Goal: Transaction & Acquisition: Purchase product/service

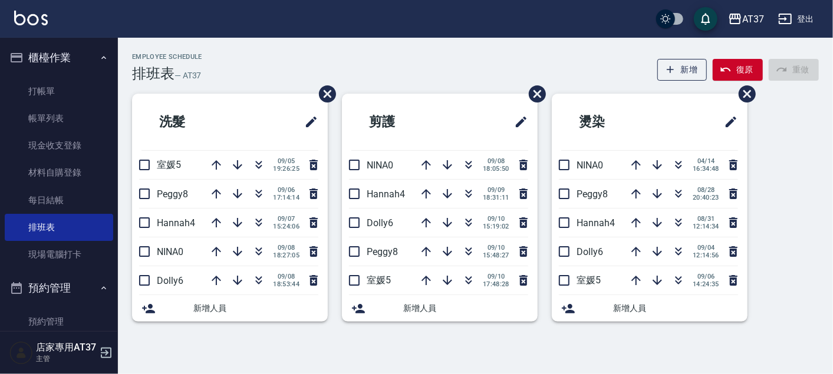
drag, startPoint x: 66, startPoint y: 87, endPoint x: 455, endPoint y: 183, distance: 400.9
click at [67, 87] on link "打帳單" at bounding box center [59, 91] width 108 height 27
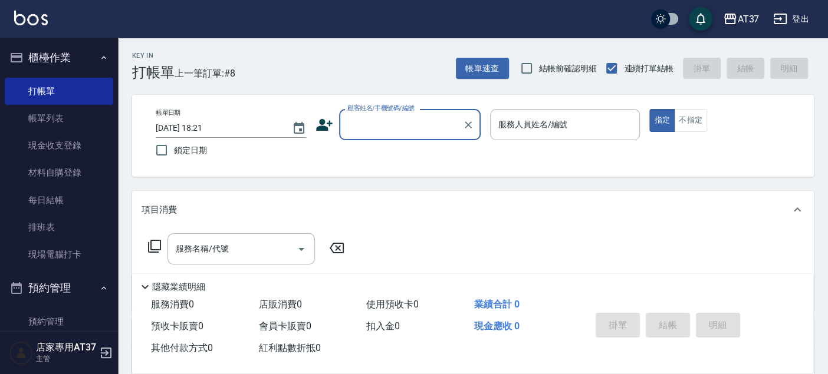
click at [396, 129] on input "顧客姓名/手機號碼/編號" at bounding box center [400, 124] width 113 height 21
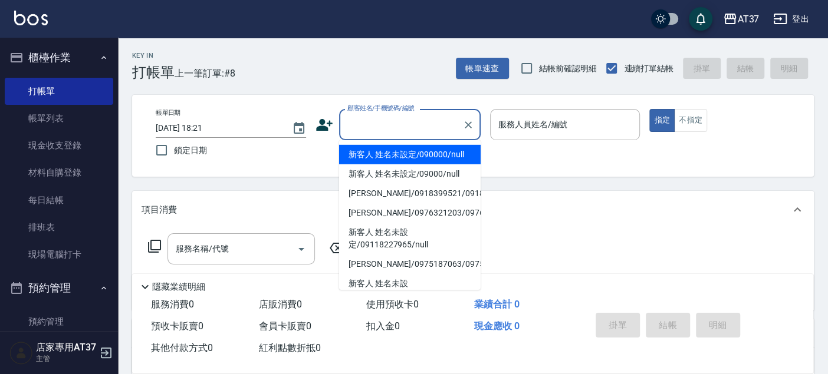
click at [426, 160] on li "新客人 姓名未設定/090000/null" at bounding box center [409, 154] width 141 height 19
type input "新客人 姓名未設定/090000/null"
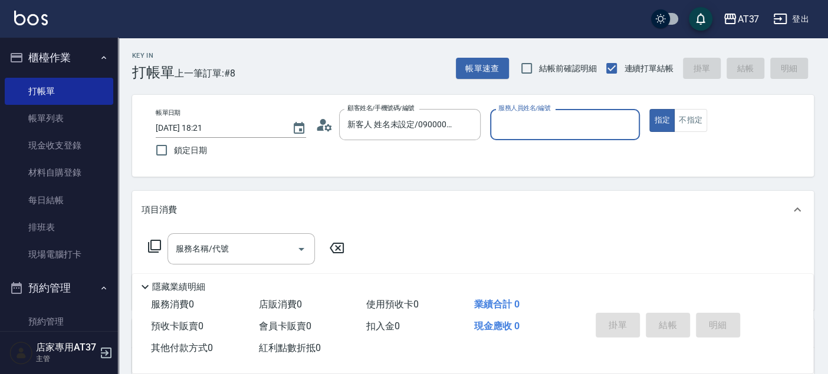
drag, startPoint x: 525, startPoint y: 126, endPoint x: 531, endPoint y: 129, distance: 6.1
click at [529, 128] on input "服務人員姓名/編號" at bounding box center [565, 124] width 140 height 21
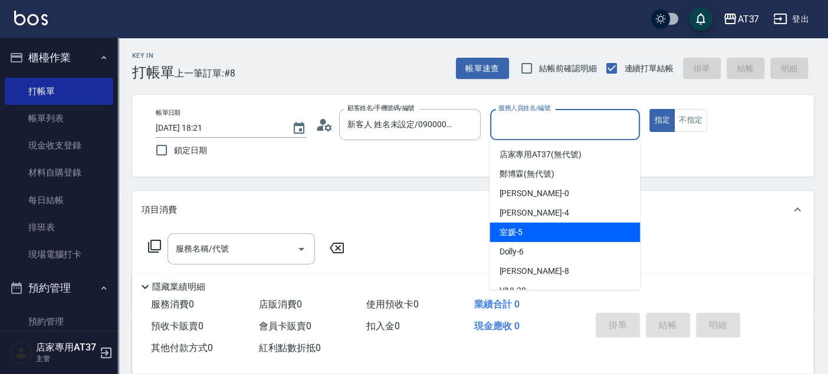
click at [550, 230] on div "室媛 -5" at bounding box center [564, 232] width 150 height 19
type input "室媛-5"
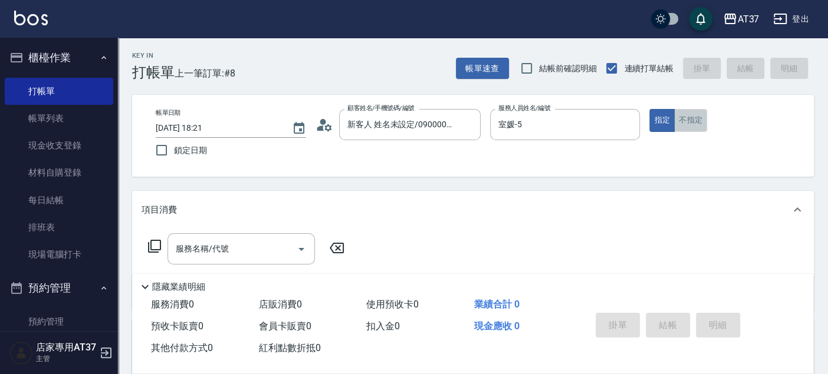
click at [681, 114] on button "不指定" at bounding box center [690, 120] width 33 height 23
click at [264, 255] on input "服務名稱/代號" at bounding box center [232, 249] width 119 height 21
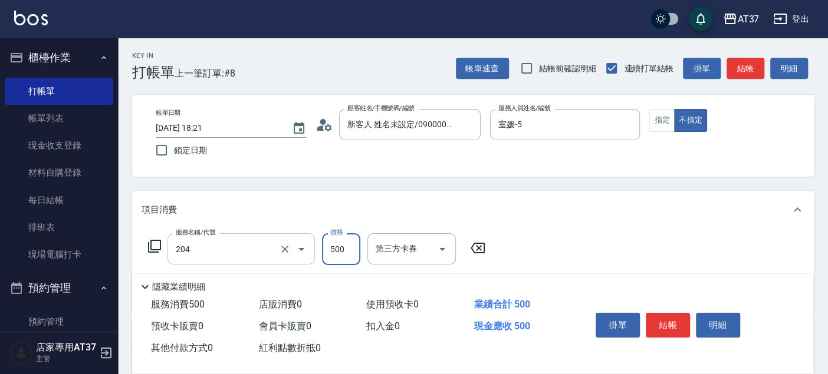
type input "A級洗+剪(204)"
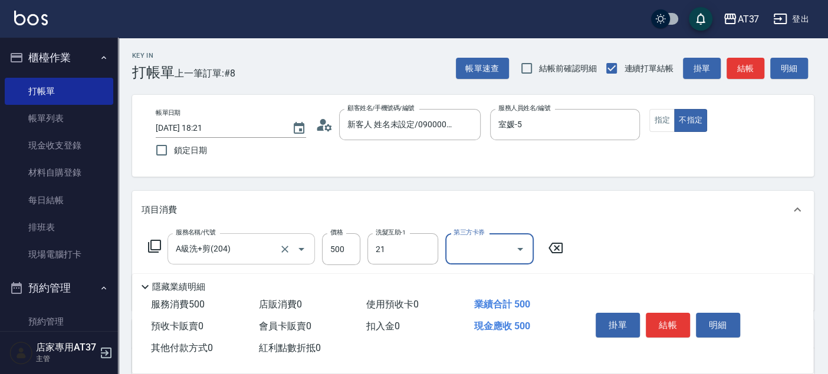
type input "微醺-21"
click at [745, 75] on button "結帳" at bounding box center [745, 69] width 38 height 22
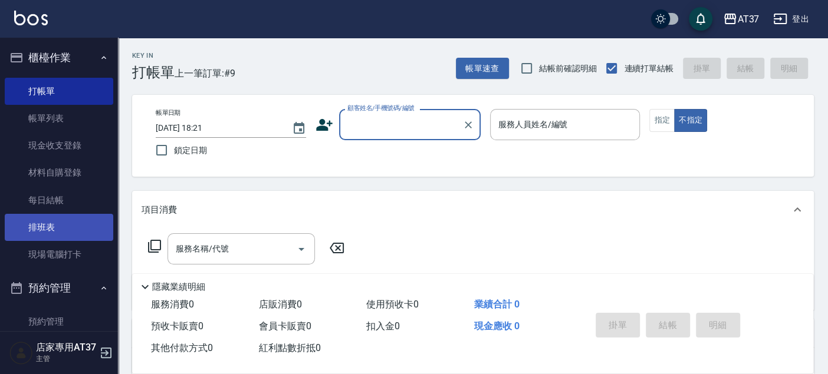
click at [74, 220] on link "排班表" at bounding box center [59, 227] width 108 height 27
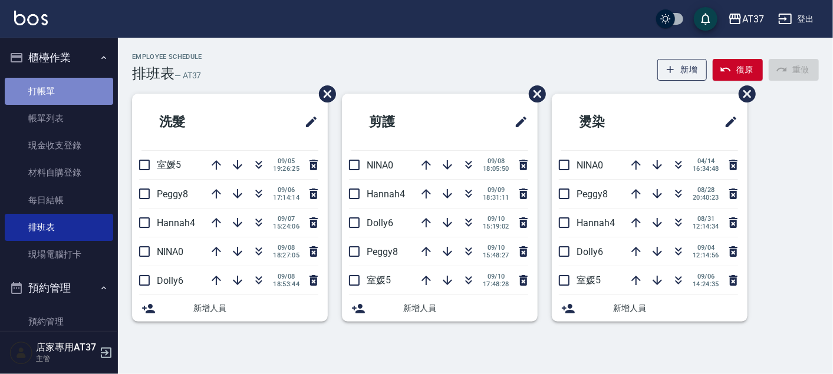
click at [62, 87] on link "打帳單" at bounding box center [59, 91] width 108 height 27
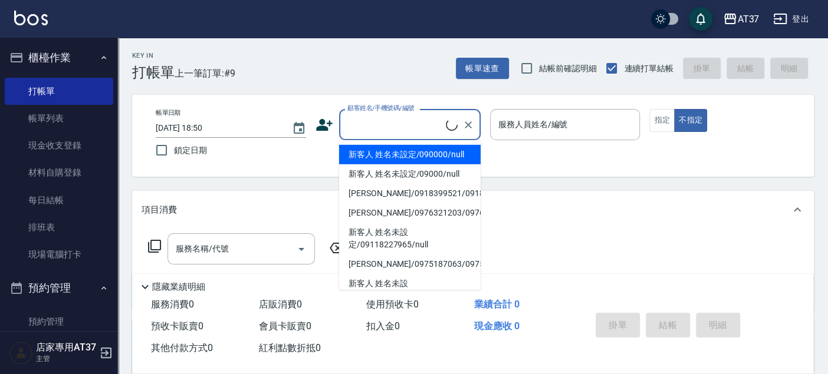
click at [387, 122] on input "顧客姓名/手機號碼/編號" at bounding box center [394, 124] width 101 height 21
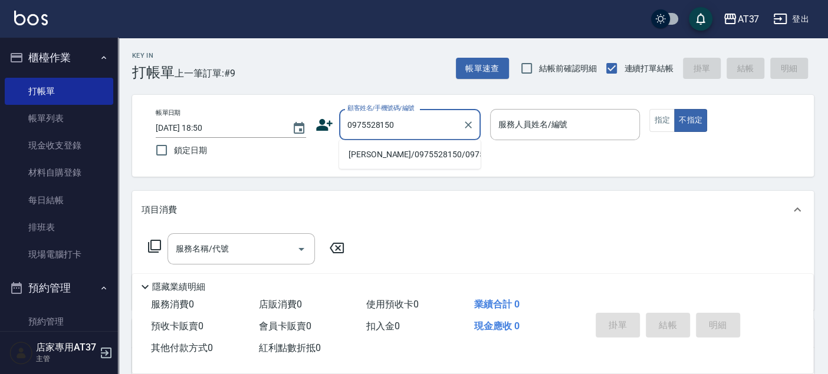
click at [394, 164] on li "[PERSON_NAME]/0975528150/0975528150" at bounding box center [409, 154] width 141 height 19
type input "[PERSON_NAME]/0975528150/0975528150"
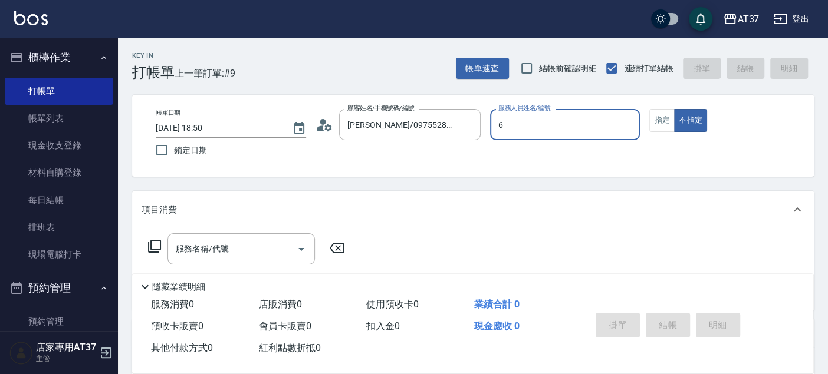
type input "Dolly-6"
type button "false"
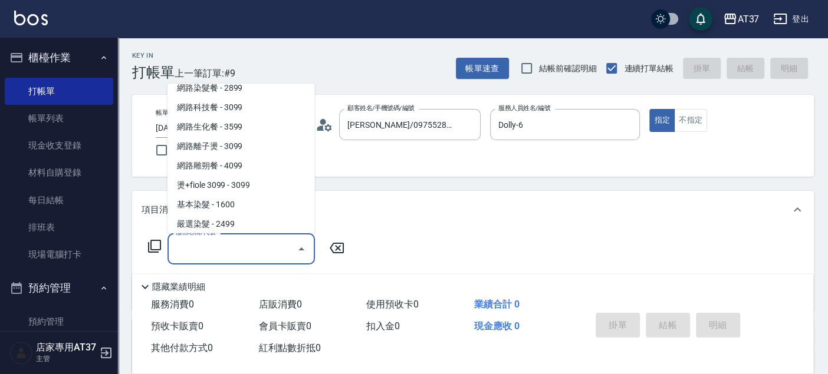
scroll to position [1170, 0]
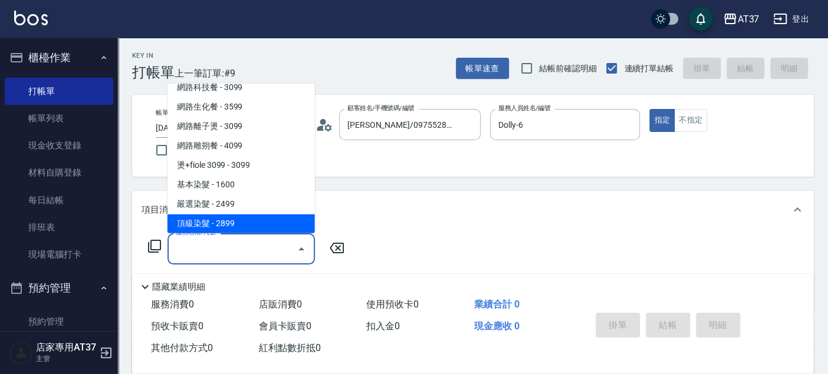
type input "頂級染髮(403)"
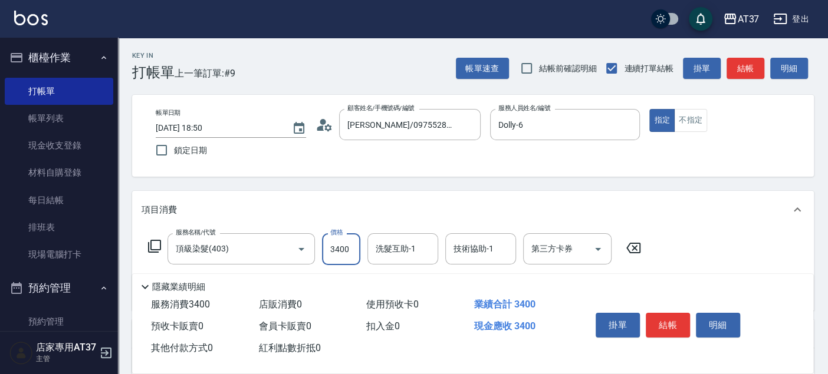
type input "3400"
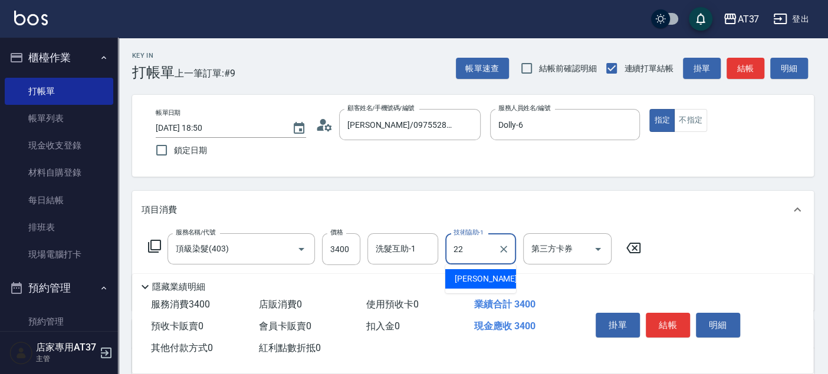
type input "[PERSON_NAME]-22"
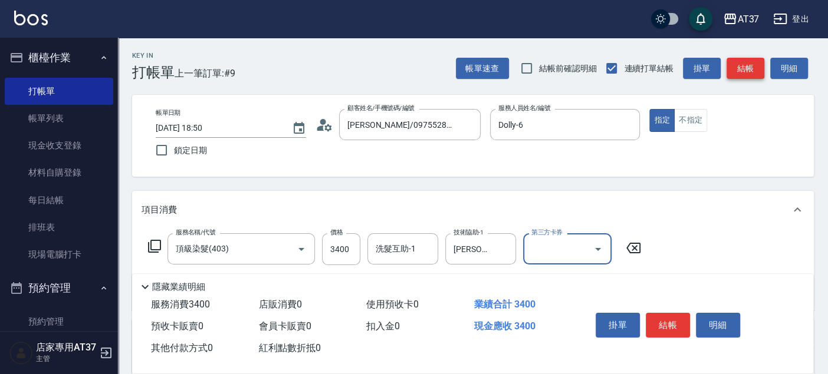
click at [746, 68] on button "結帳" at bounding box center [745, 69] width 38 height 22
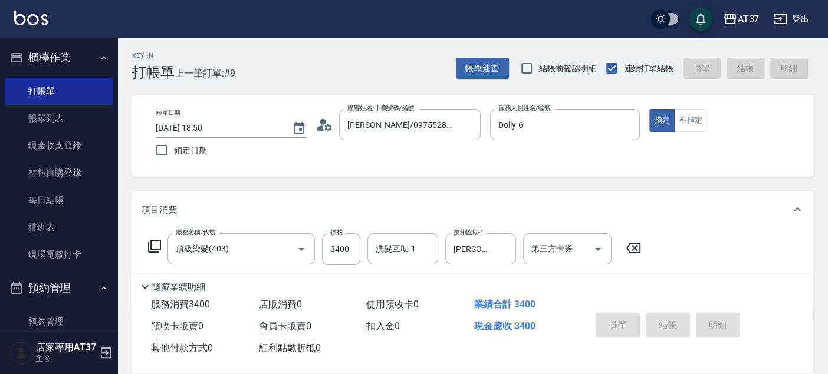
type input "[DATE] 18:51"
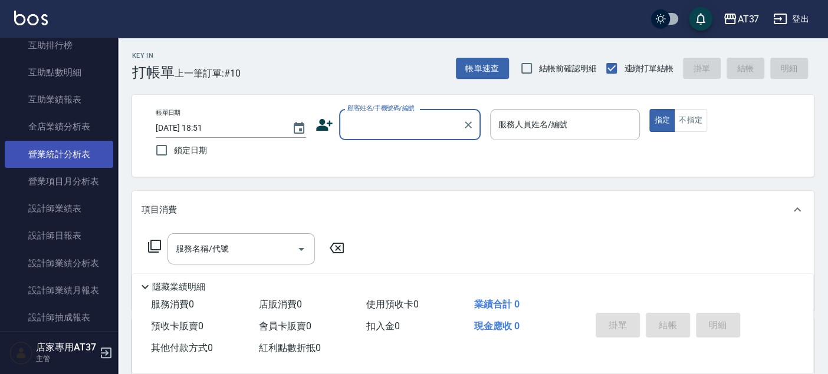
scroll to position [589, 0]
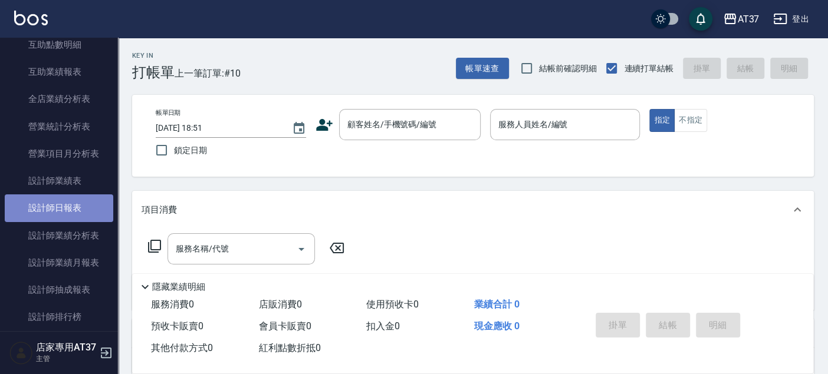
click at [83, 212] on link "設計師日報表" at bounding box center [59, 208] width 108 height 27
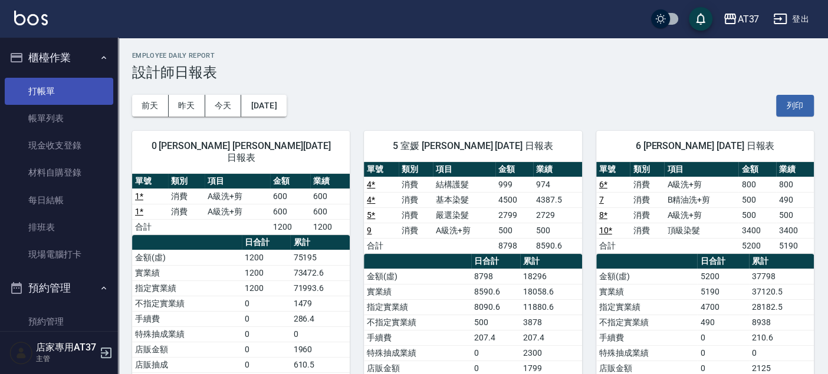
click at [38, 95] on link "打帳單" at bounding box center [59, 91] width 108 height 27
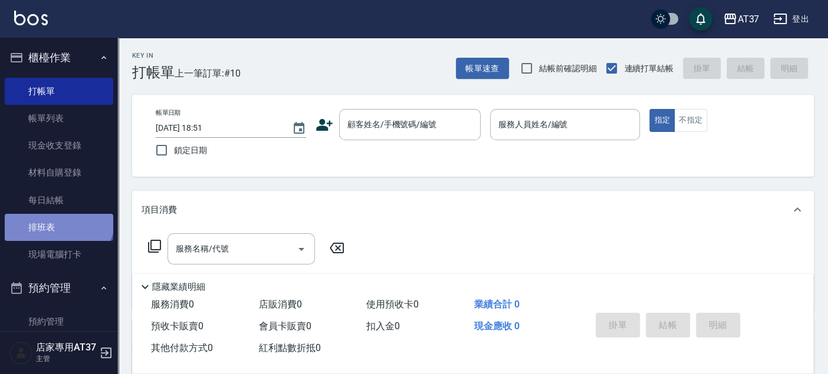
click at [57, 217] on link "排班表" at bounding box center [59, 227] width 108 height 27
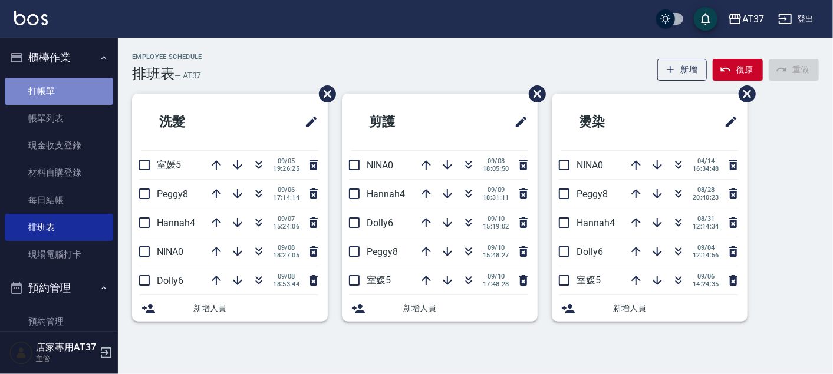
click at [95, 87] on link "打帳單" at bounding box center [59, 91] width 108 height 27
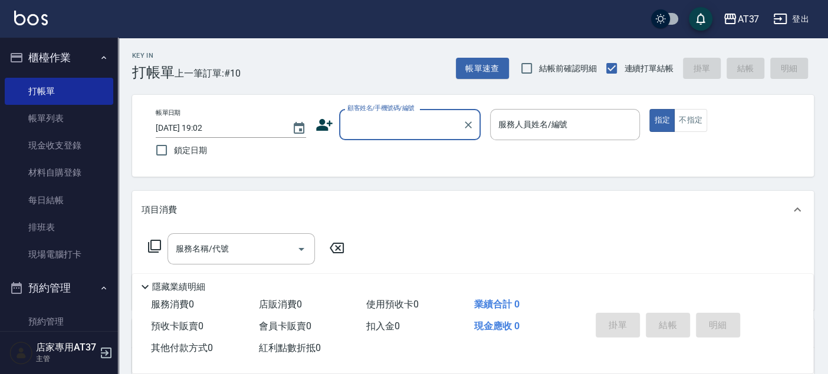
click at [426, 120] on input "顧客姓名/手機號碼/編號" at bounding box center [400, 124] width 113 height 21
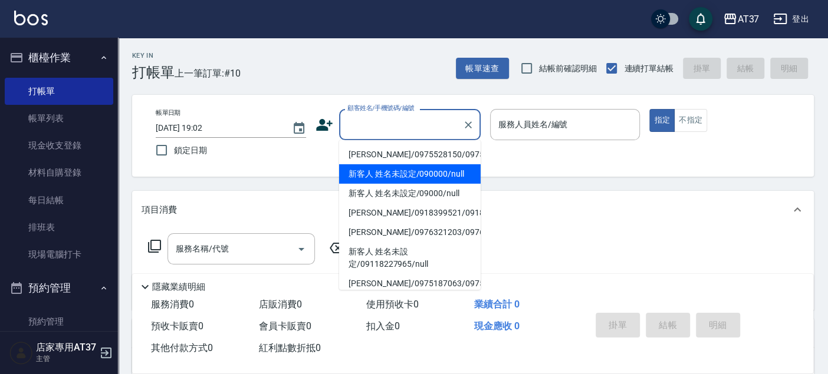
click at [446, 184] on li "新客人 姓名未設定/090000/null" at bounding box center [409, 173] width 141 height 19
type input "新客人 姓名未設定/090000/null"
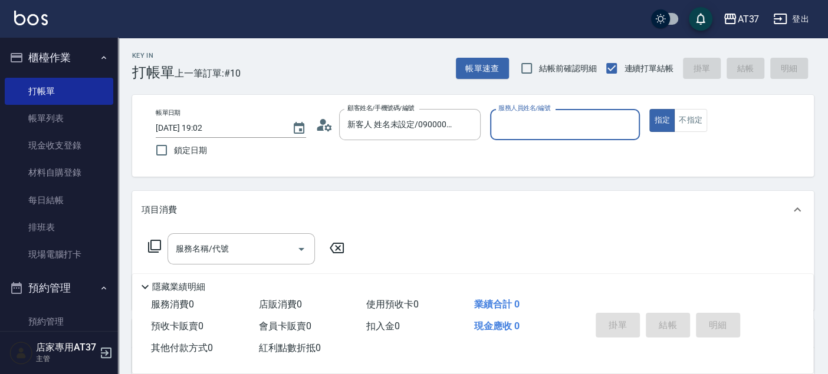
click at [515, 132] on input "服務人員姓名/編號" at bounding box center [565, 124] width 140 height 21
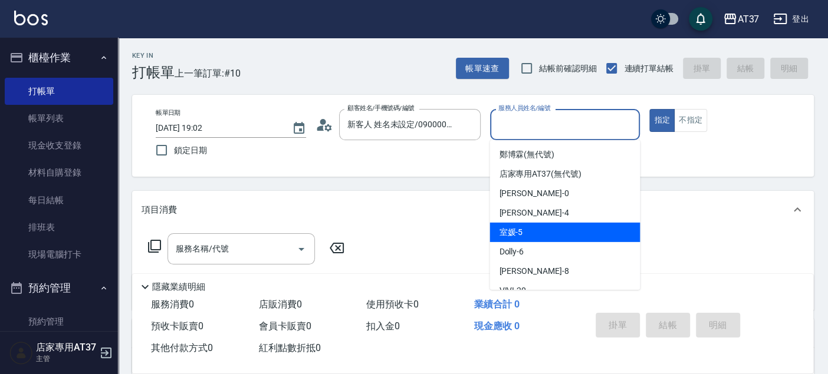
click at [545, 237] on div "室媛 -5" at bounding box center [564, 232] width 150 height 19
type input "室媛-5"
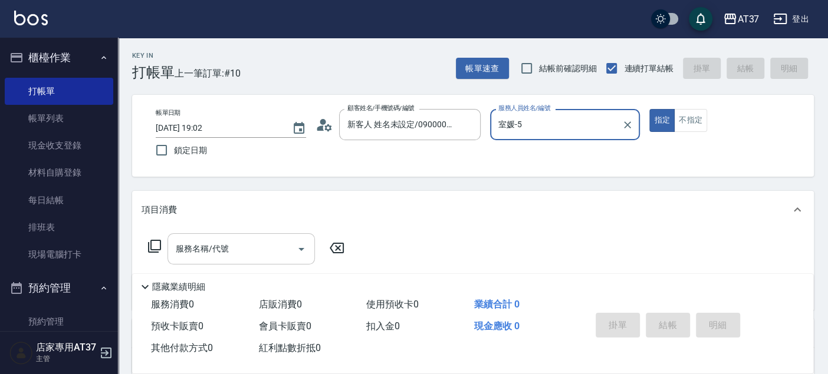
click at [284, 249] on input "服務名稱/代號" at bounding box center [232, 249] width 119 height 21
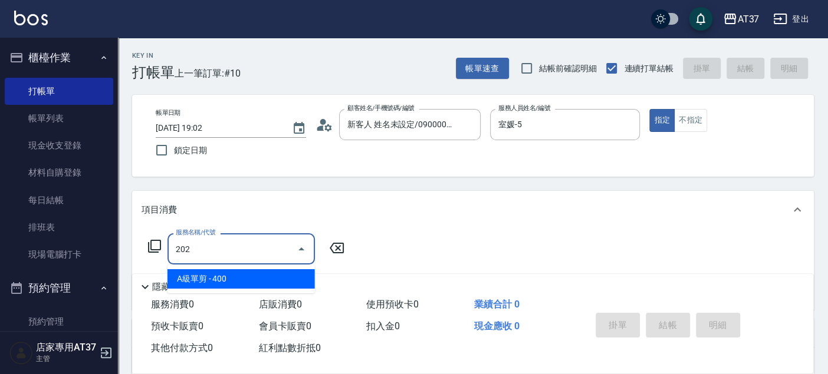
type input "A級單剪(202)"
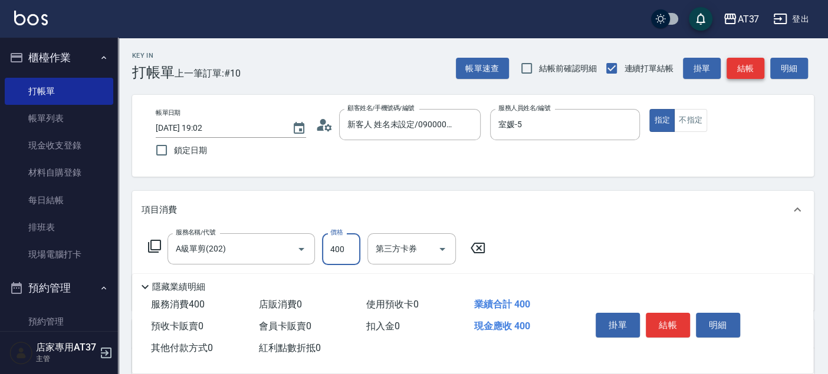
click at [756, 73] on button "結帳" at bounding box center [745, 69] width 38 height 22
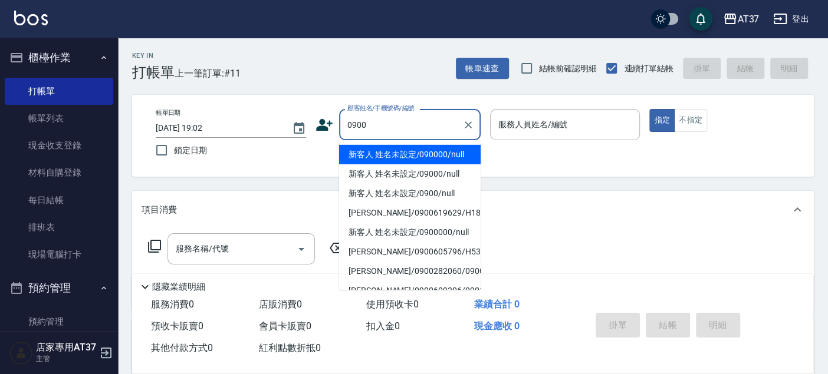
click at [462, 157] on li "新客人 姓名未設定/090000/null" at bounding box center [409, 154] width 141 height 19
type input "新客人 姓名未設定/090000/null"
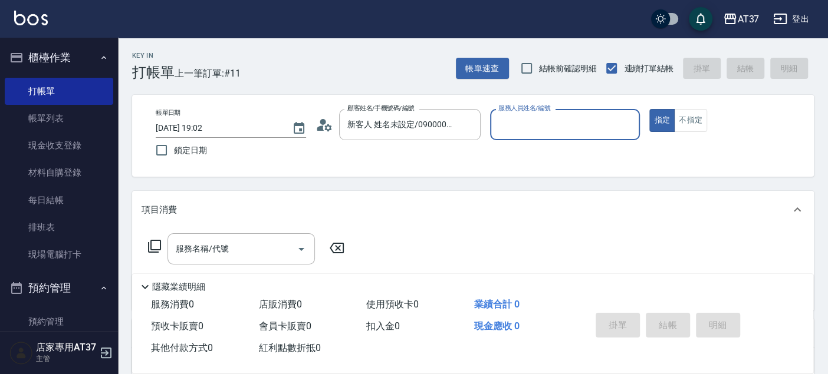
click at [525, 127] on input "服務人員姓名/編號" at bounding box center [565, 124] width 140 height 21
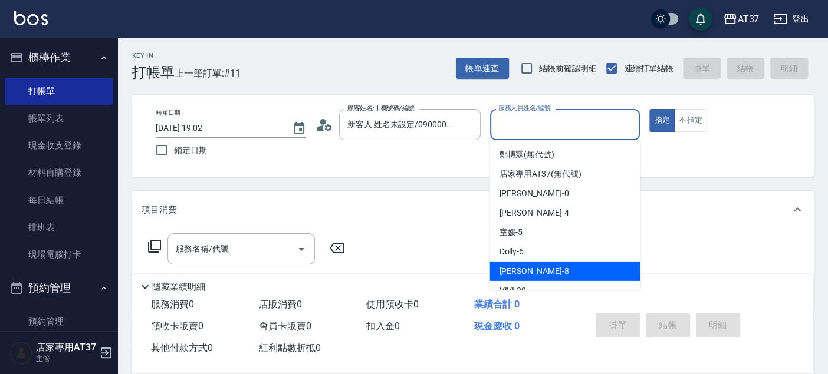
click at [562, 269] on div "Peggy -8" at bounding box center [564, 271] width 150 height 19
type input "Peggy-8"
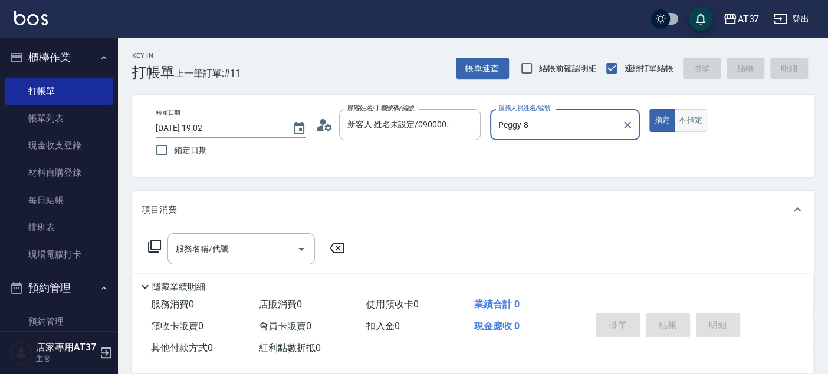
click at [696, 119] on button "不指定" at bounding box center [690, 120] width 33 height 23
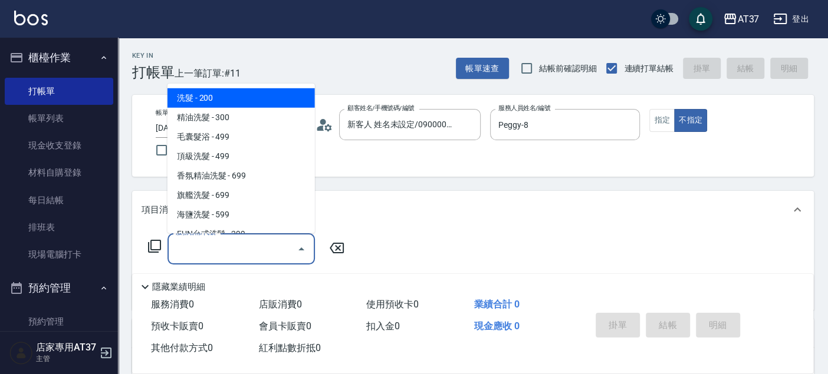
click at [234, 248] on input "服務名稱/代號" at bounding box center [232, 249] width 119 height 21
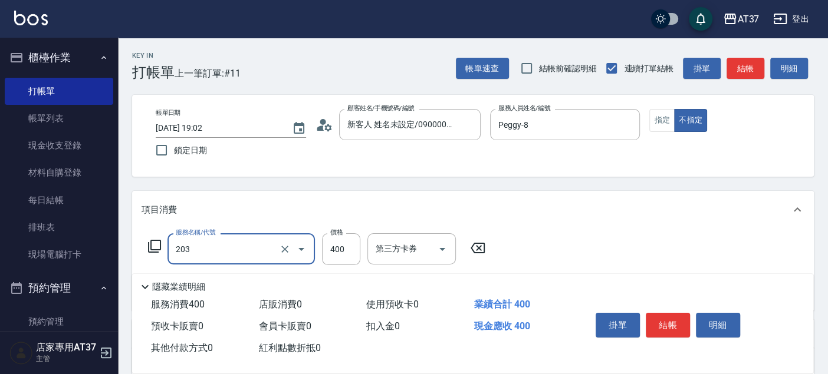
type input "B級洗+剪(203)"
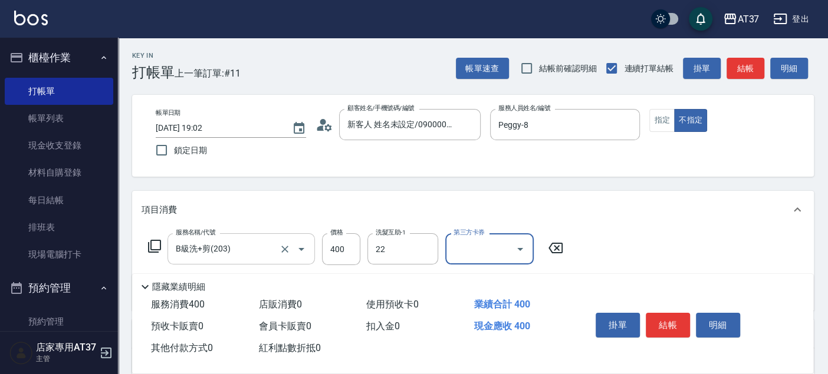
type input "[PERSON_NAME]-22"
click at [676, 318] on button "結帳" at bounding box center [667, 325] width 44 height 25
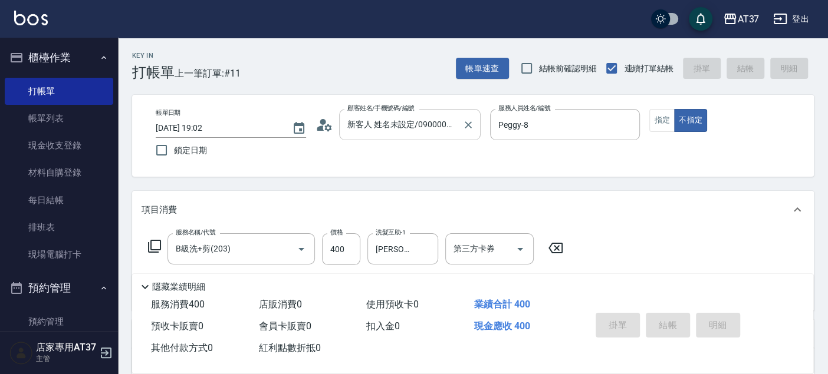
type input "[DATE] 19:13"
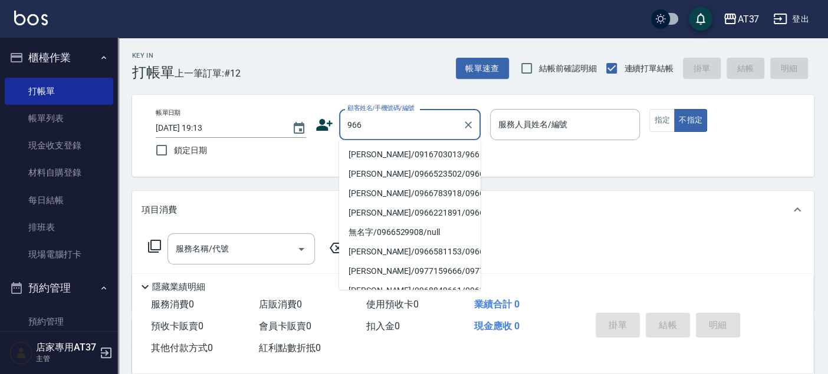
click at [386, 154] on li "[PERSON_NAME]/0916703013/966" at bounding box center [409, 154] width 141 height 19
type input "[PERSON_NAME]/0916703013/966"
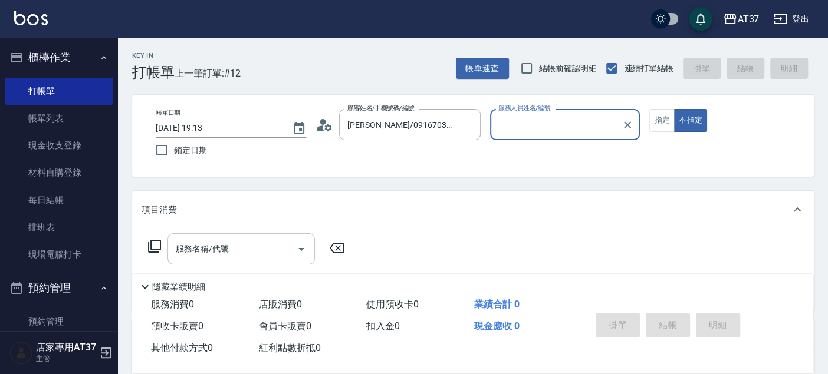
type input "Peggy-8"
click at [667, 119] on button "指定" at bounding box center [661, 120] width 25 height 23
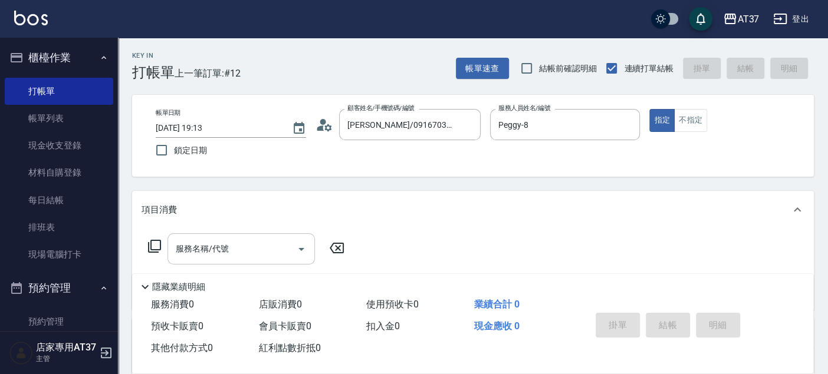
click at [218, 246] on div "服務名稱/代號 服務名稱/代號" at bounding box center [240, 248] width 147 height 31
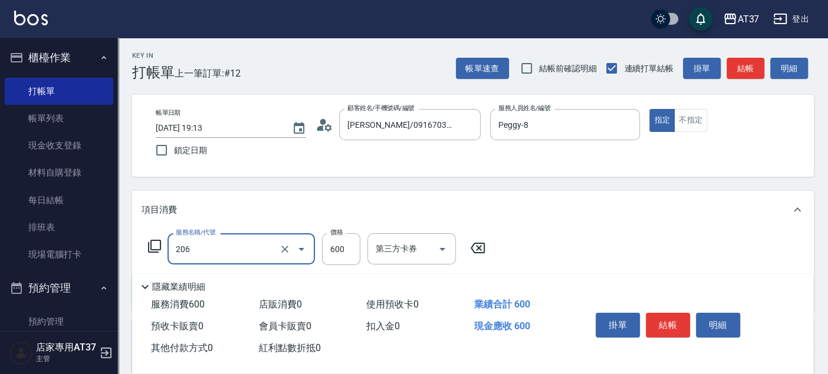
type input "A精油洗+剪(206)"
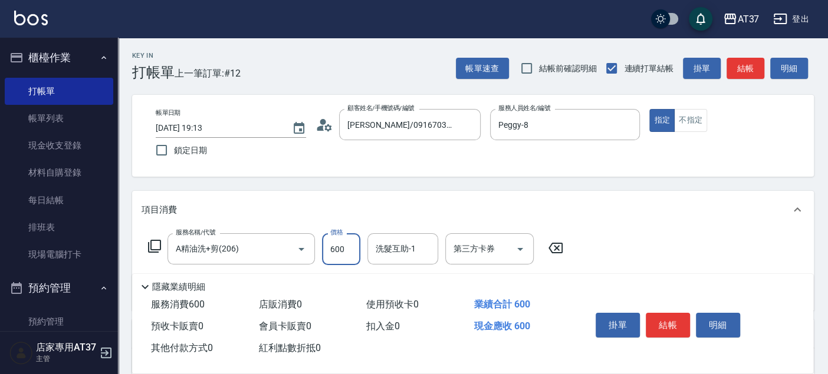
click at [342, 251] on input "600" at bounding box center [341, 249] width 38 height 32
type input "550"
click at [671, 318] on button "結帳" at bounding box center [667, 325] width 44 height 25
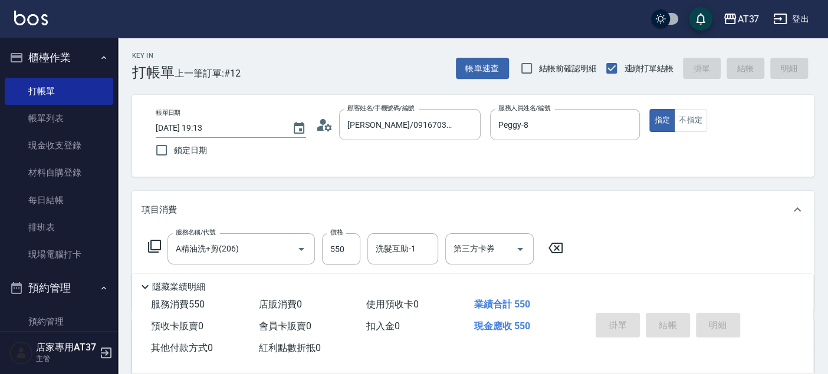
type input "[DATE] 19:14"
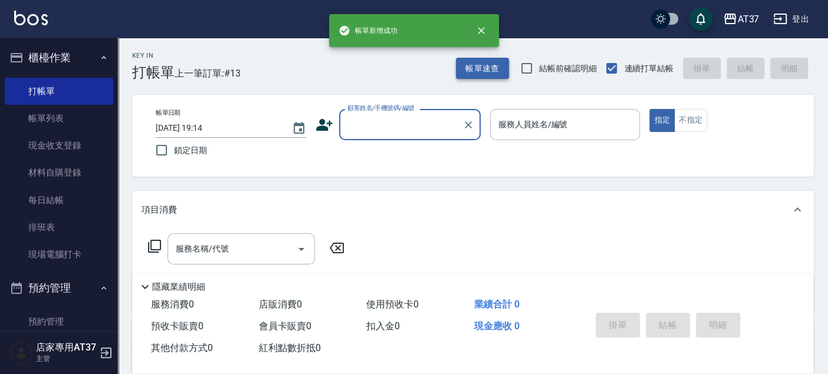
click at [492, 68] on button "帳單速查" at bounding box center [482, 69] width 53 height 22
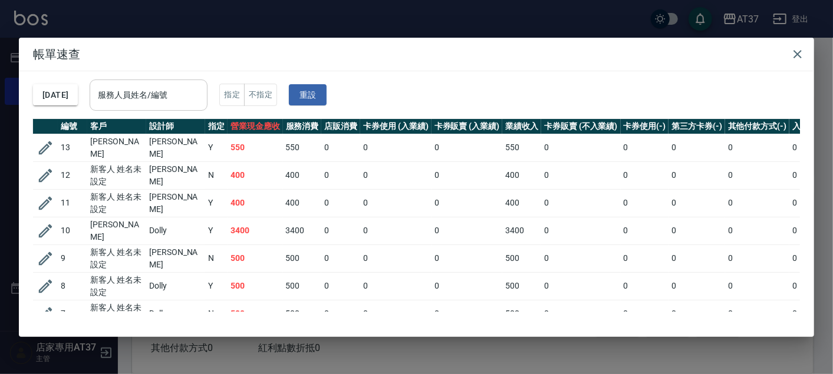
click at [113, 90] on div "服務人員姓名/編號" at bounding box center [149, 95] width 118 height 31
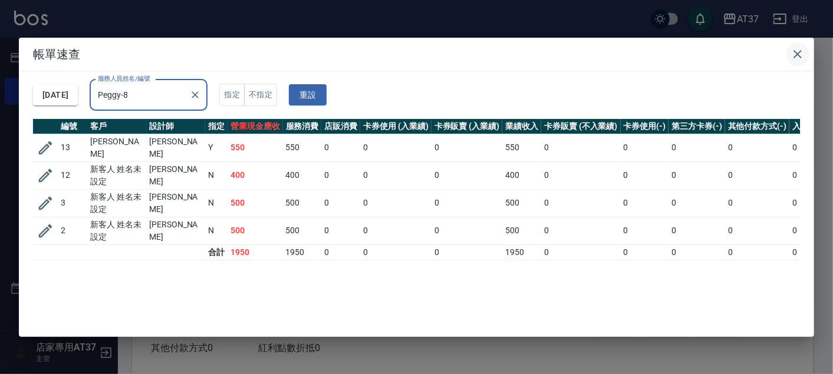
type input "Peggy-8"
click at [795, 51] on icon "button" at bounding box center [797, 54] width 8 height 8
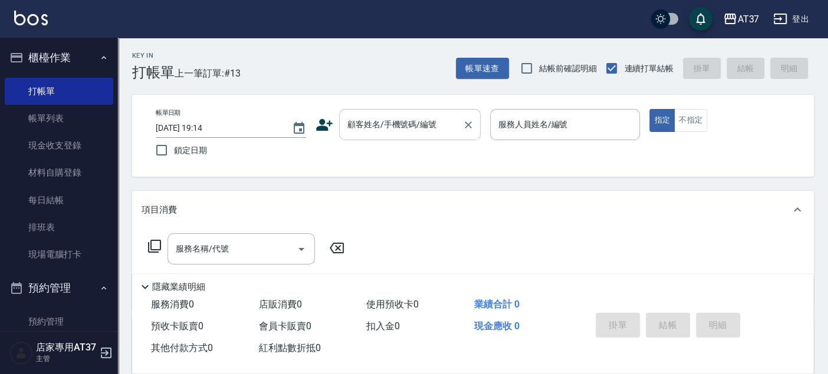
click at [422, 129] on input "顧客姓名/手機號碼/編號" at bounding box center [400, 124] width 113 height 21
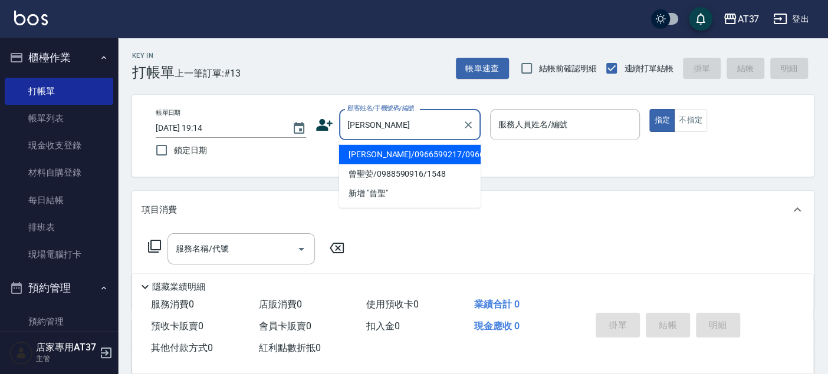
click at [404, 157] on li "[PERSON_NAME]/0966599217/0966599217" at bounding box center [409, 154] width 141 height 19
type input "[PERSON_NAME]/0966599217/0966599217"
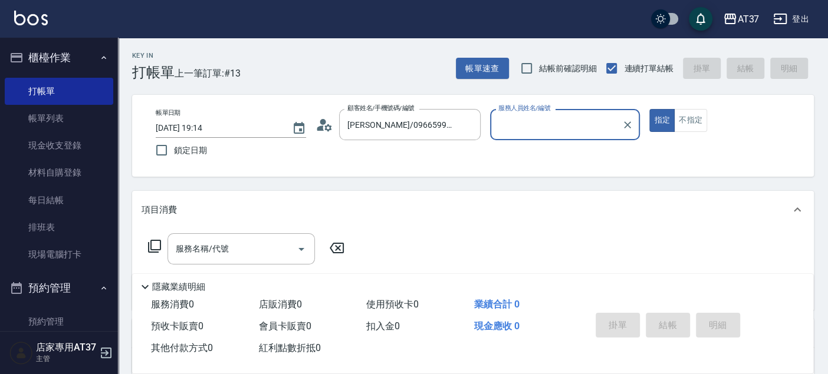
type input "Peggy-8"
click at [266, 255] on input "服務名稱/代號" at bounding box center [232, 249] width 119 height 21
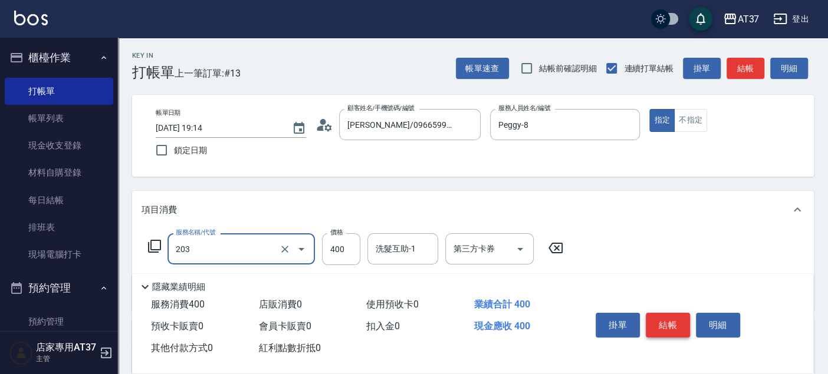
type input "B級洗+剪(203)"
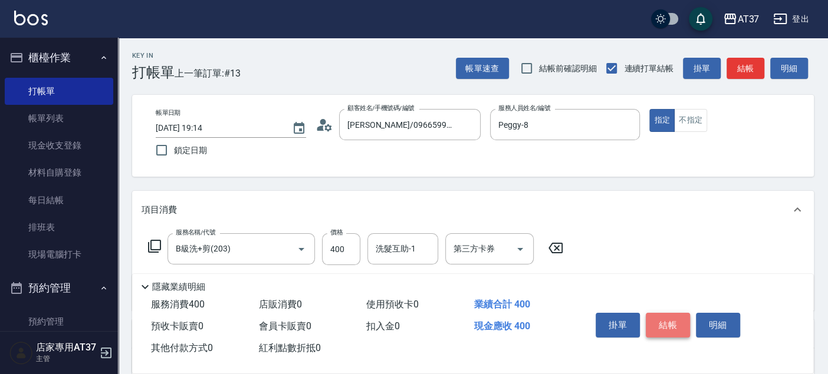
click at [663, 321] on button "結帳" at bounding box center [667, 325] width 44 height 25
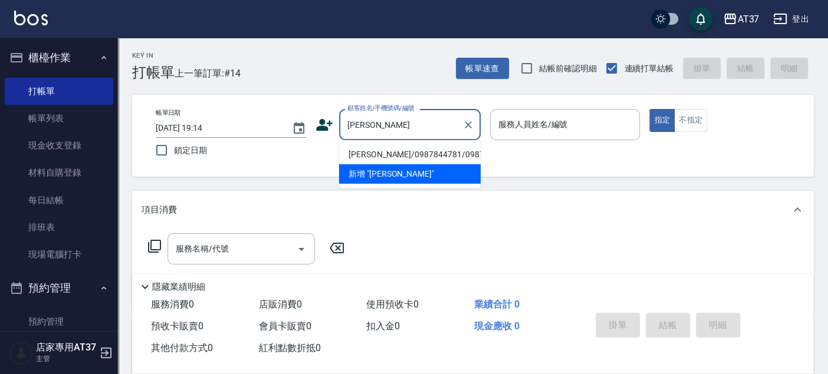
click at [394, 164] on li "[PERSON_NAME]/0987844781/0987844781" at bounding box center [409, 154] width 141 height 19
type input "[PERSON_NAME]/0987844781/0987844781"
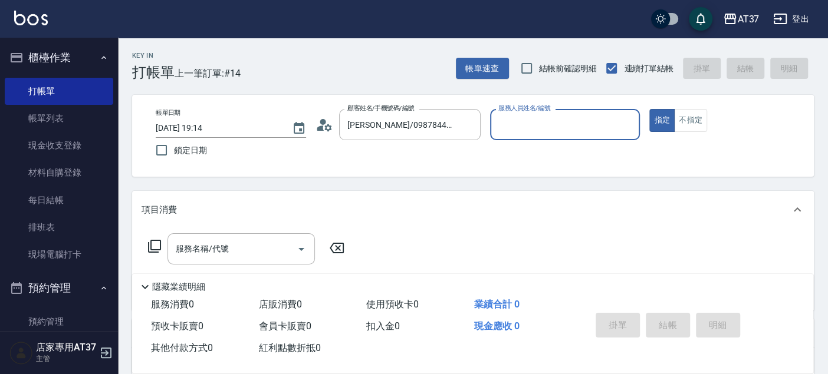
type input "Peggy-8"
click at [253, 241] on input "服務名稱/代號" at bounding box center [232, 249] width 119 height 21
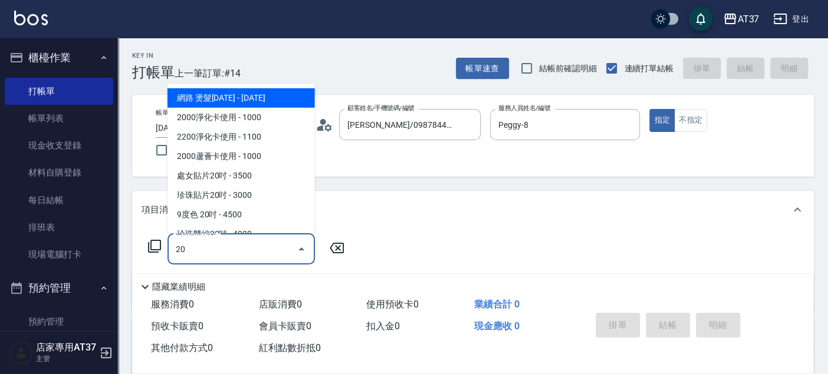
type input "2"
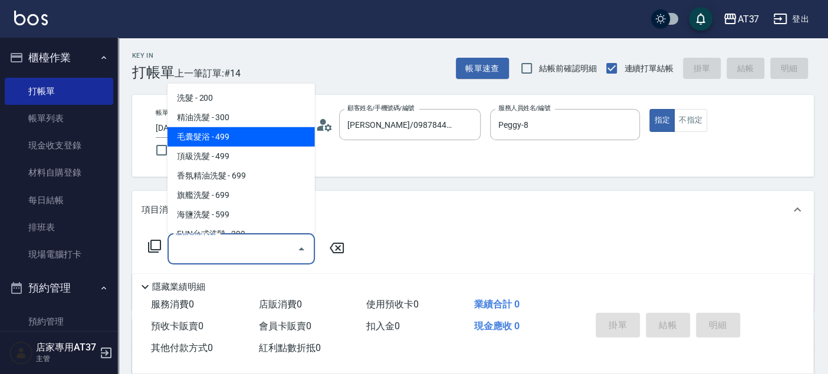
type input "毛囊髮浴(103)"
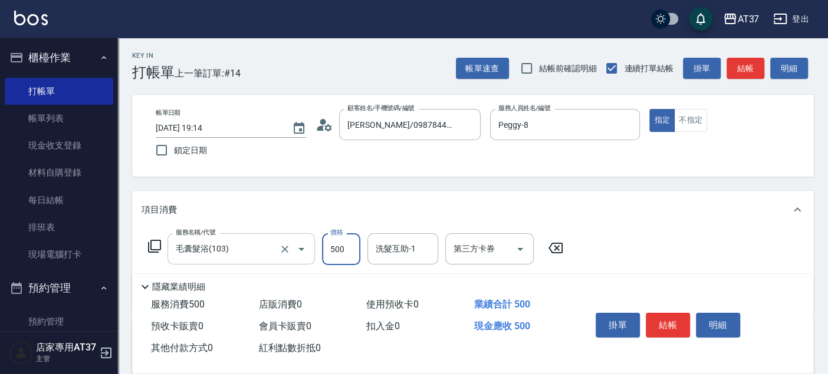
type input "500"
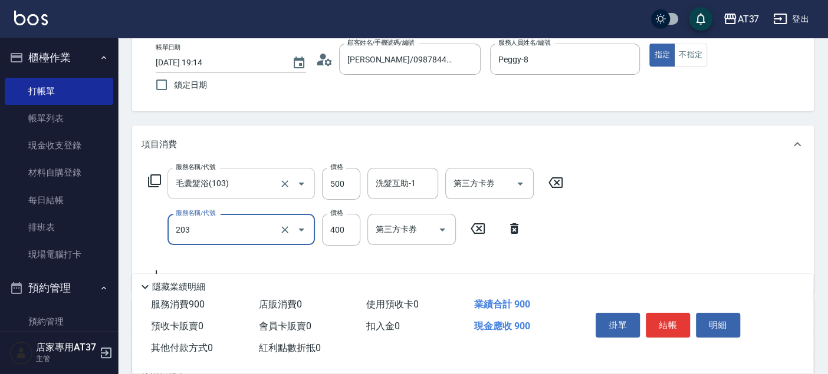
type input "B級洗+剪(203)"
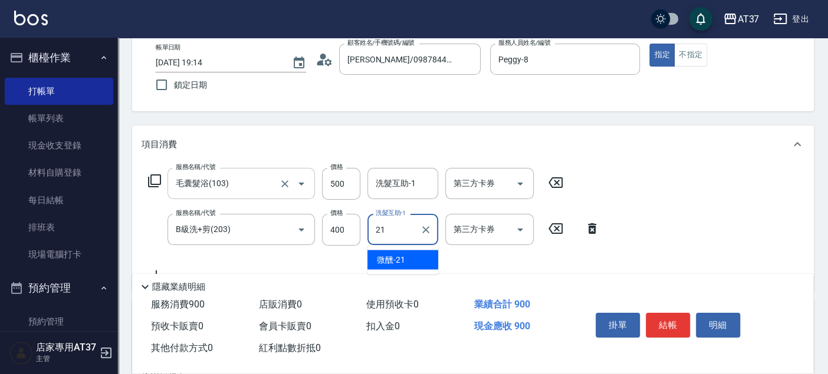
type input "微醺-21"
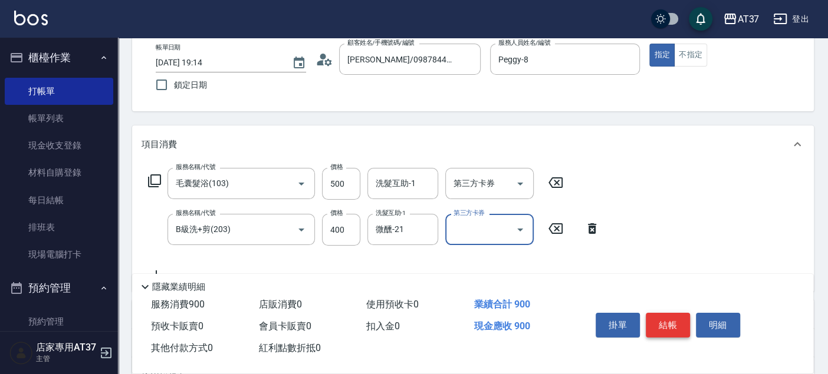
click at [660, 315] on button "結帳" at bounding box center [667, 325] width 44 height 25
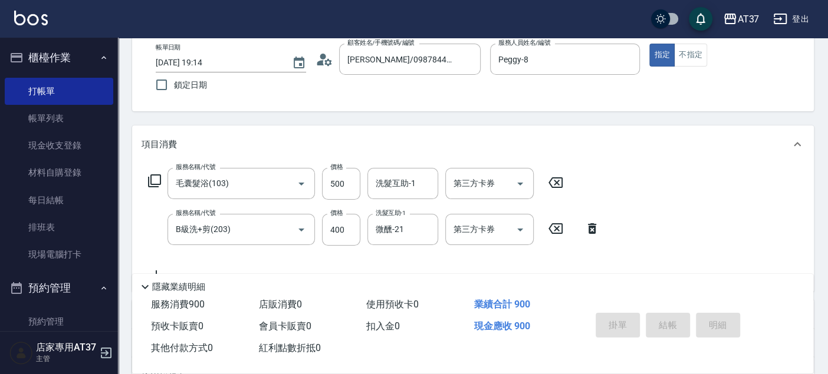
type input "[DATE] 19:15"
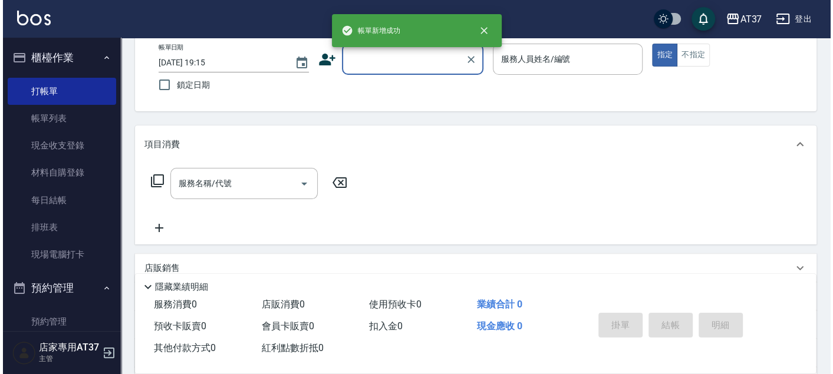
scroll to position [0, 0]
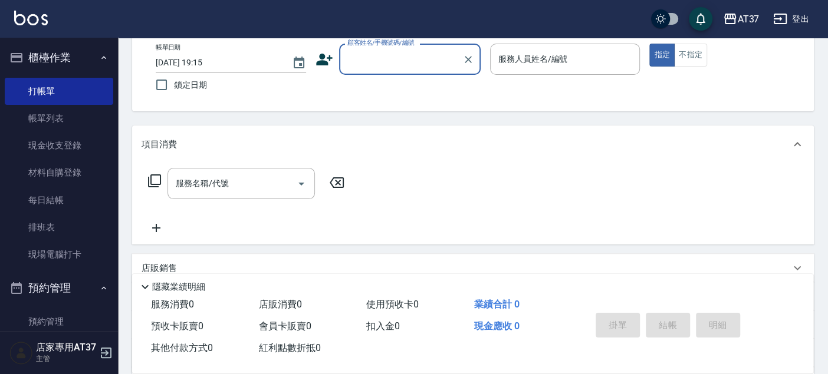
click at [324, 52] on icon at bounding box center [324, 60] width 18 height 18
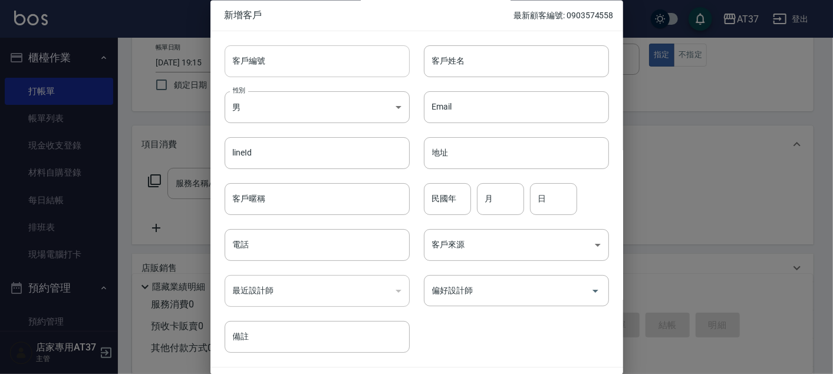
click at [248, 57] on input "客戶編號" at bounding box center [317, 61] width 185 height 32
click at [251, 63] on input "0978911928" at bounding box center [304, 61] width 158 height 32
type input "0978911928"
click at [470, 63] on input "客戶姓名" at bounding box center [516, 61] width 185 height 32
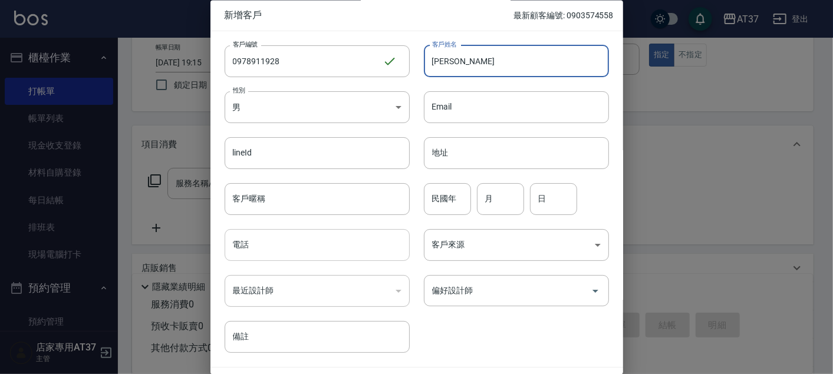
type input "[PERSON_NAME]"
click at [346, 243] on input "電話" at bounding box center [317, 246] width 185 height 32
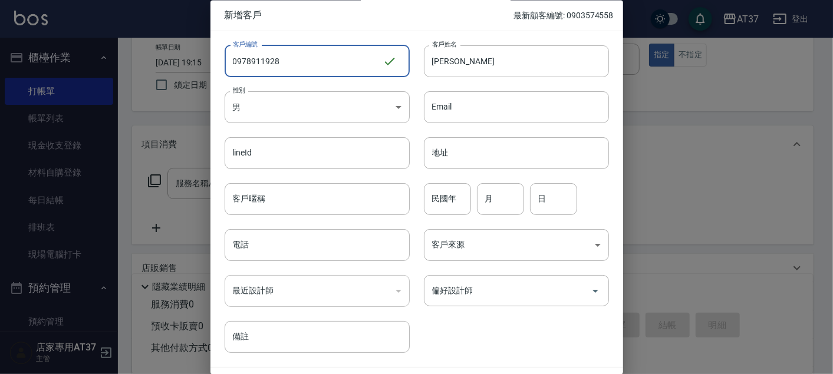
drag, startPoint x: 312, startPoint y: 62, endPoint x: 208, endPoint y: 54, distance: 105.3
click at [208, 54] on div "新增客戶 最新顧客編號: 0903574558 客戶編號 0978911928 ​ 客戶編號 客戶姓名 [PERSON_NAME]賢 客戶姓名 性別 男 [D…" at bounding box center [416, 187] width 833 height 374
click at [250, 255] on input "電話" at bounding box center [317, 246] width 185 height 32
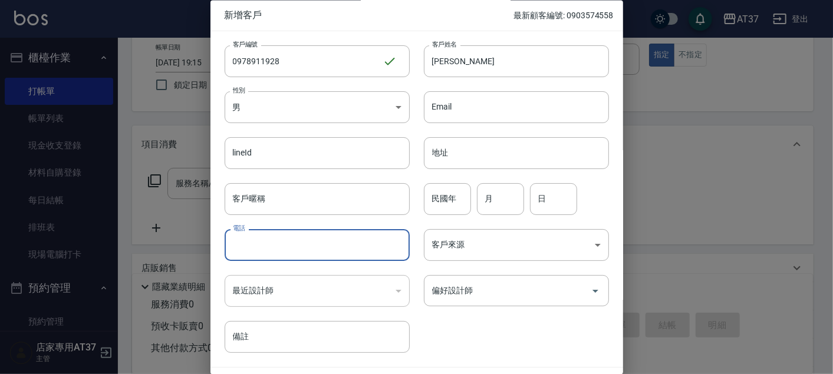
paste input "0978911928"
type input "0978911928"
click at [482, 295] on input "偏好設計師" at bounding box center [507, 291] width 157 height 21
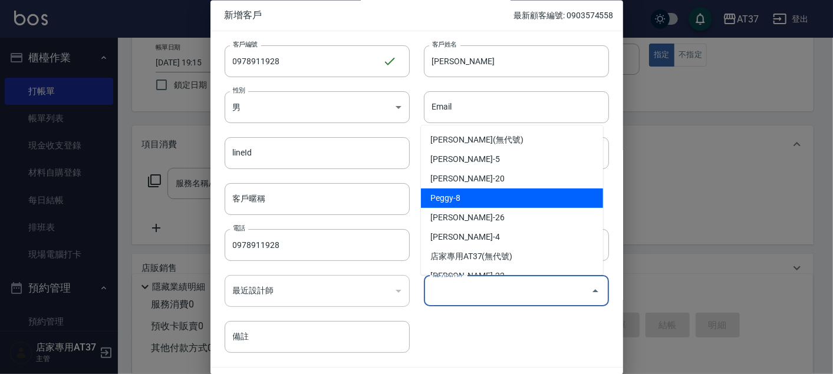
click at [491, 200] on li "Peggy-8" at bounding box center [512, 198] width 182 height 19
type input "[PERSON_NAME]"
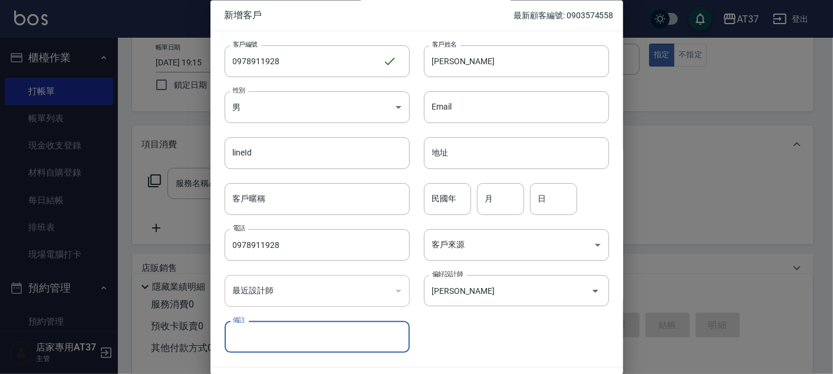
click at [529, 322] on div "客戶編號 0978911928 ​ 客戶編號 客戶姓名 [PERSON_NAME]賢 客戶姓名 性別 男 [DEMOGRAPHIC_DATA] 性別 Emai…" at bounding box center [409, 192] width 398 height 322
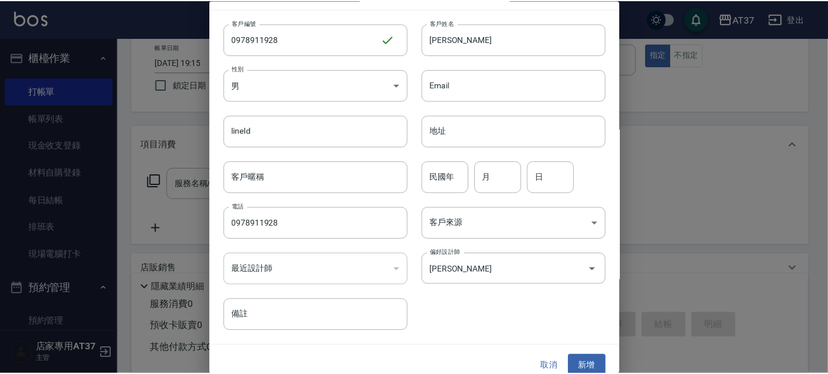
scroll to position [34, 0]
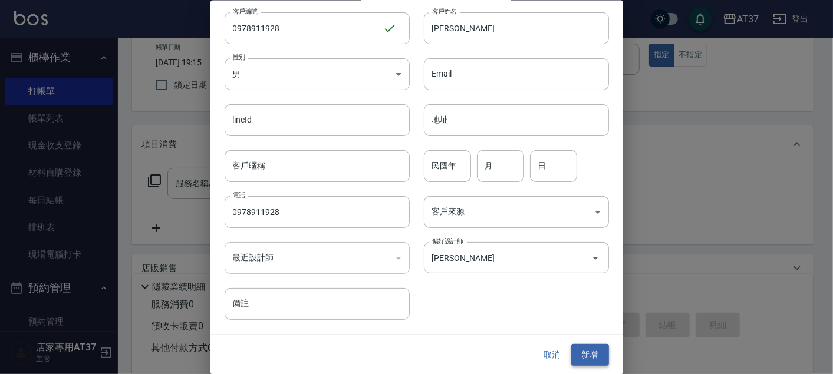
click at [589, 354] on button "新增" at bounding box center [590, 355] width 38 height 22
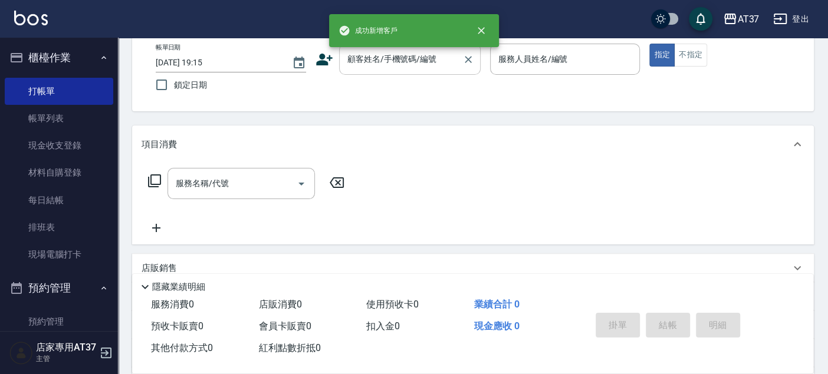
click at [348, 63] on input "顧客姓名/手機號碼/編號" at bounding box center [400, 59] width 113 height 21
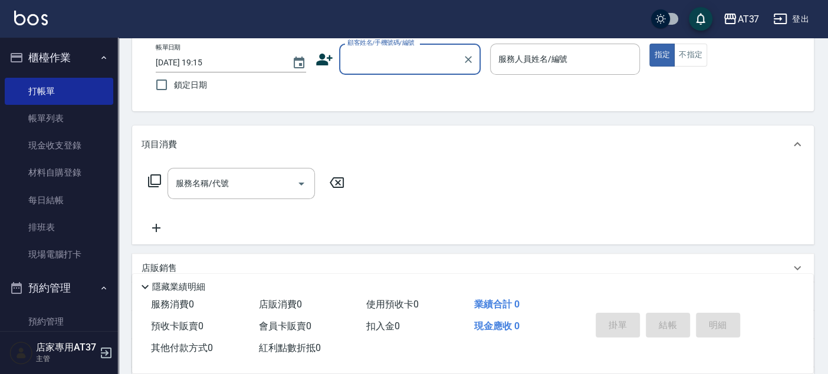
paste input "0978911928"
click at [378, 93] on li "[PERSON_NAME]/0978911928/0978911928" at bounding box center [409, 89] width 141 height 19
type input "[PERSON_NAME]/0978911928/0978911928"
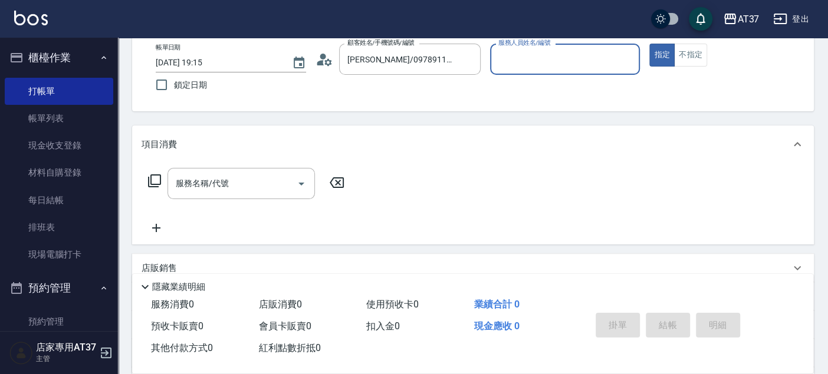
type input "Peggy-8"
click at [261, 189] on input "服務名稱/代號" at bounding box center [232, 183] width 119 height 21
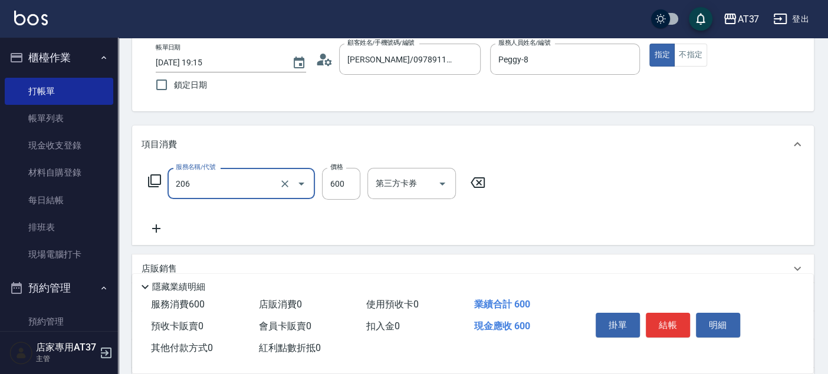
type input "A精油洗+剪(206)"
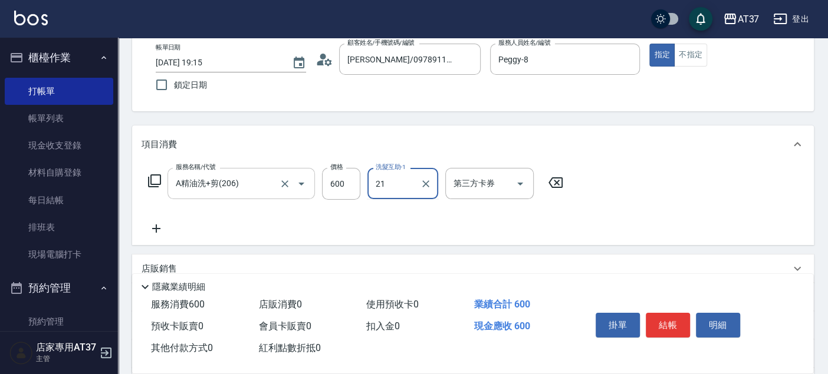
type input "微醺-21"
click at [658, 327] on button "結帳" at bounding box center [667, 325] width 44 height 25
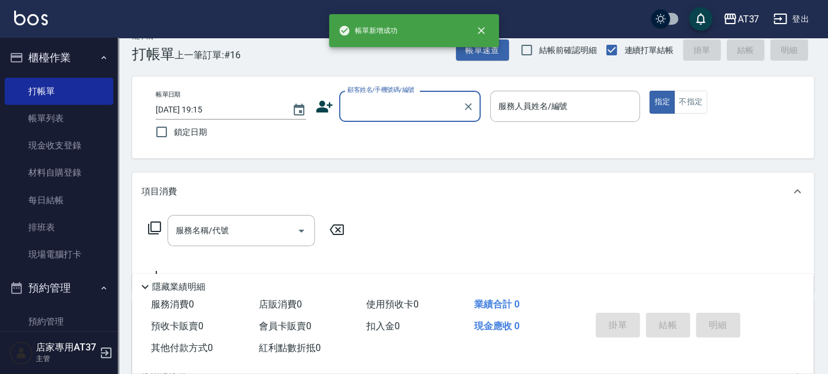
scroll to position [0, 0]
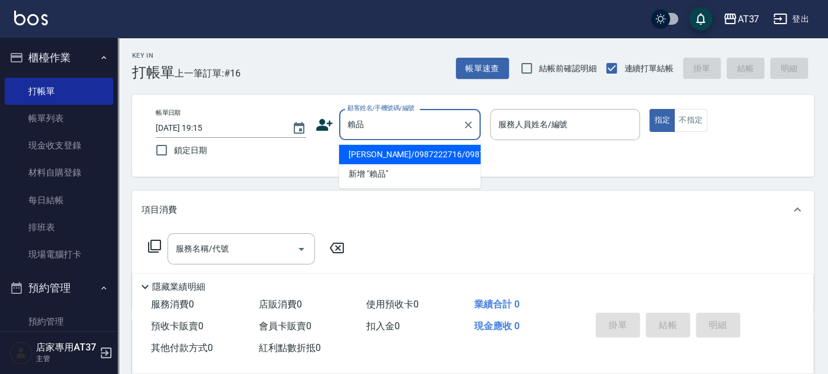
click at [387, 164] on li "[PERSON_NAME]/0987222716/0987222716" at bounding box center [409, 154] width 141 height 19
type input "[PERSON_NAME]/0987222716/0987222716"
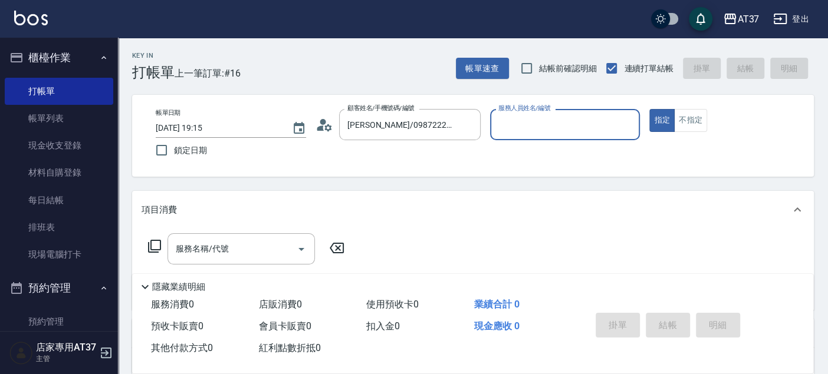
type input "Peggy-8"
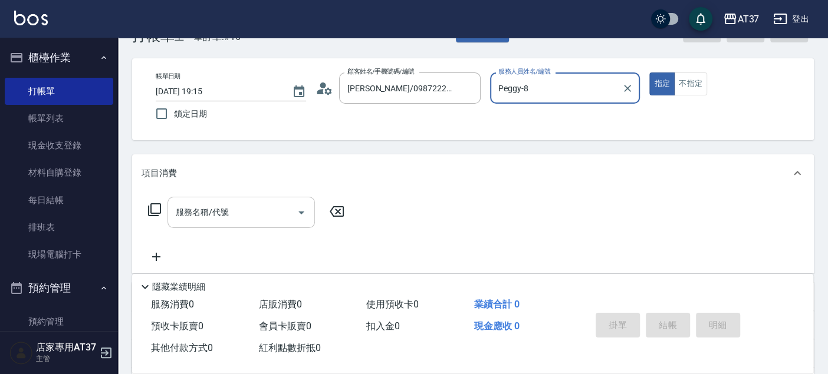
scroll to position [65, 0]
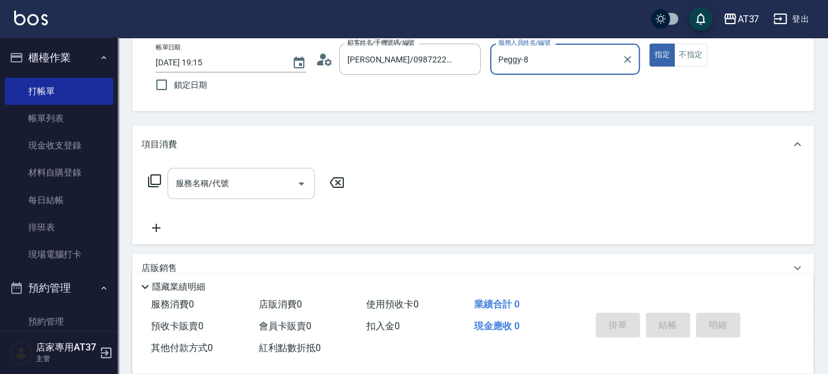
click at [219, 189] on div "服務名稱/代號 服務名稱/代號" at bounding box center [240, 183] width 147 height 31
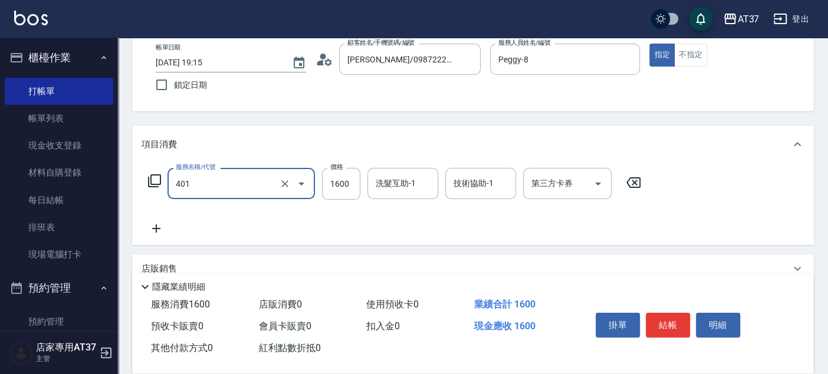
type input "基本染髮(401)"
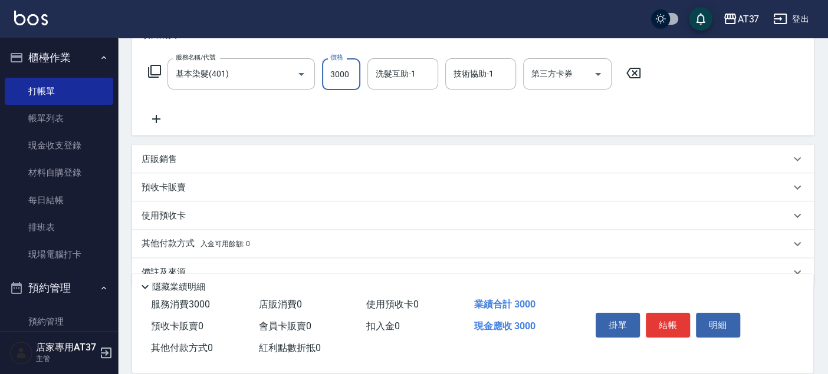
scroll to position [196, 0]
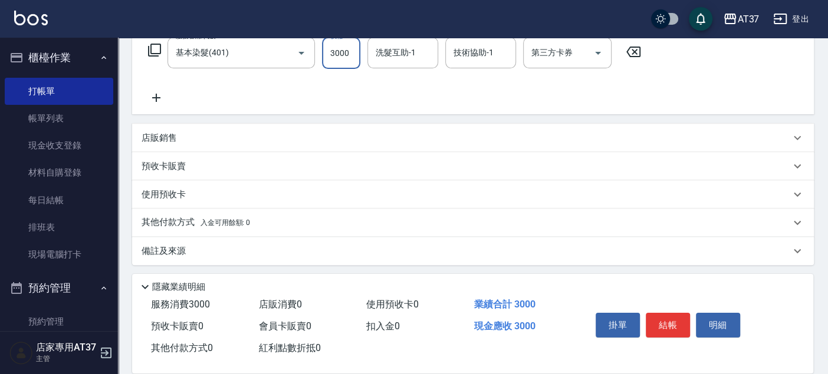
type input "3000"
click at [162, 103] on icon at bounding box center [155, 98] width 29 height 14
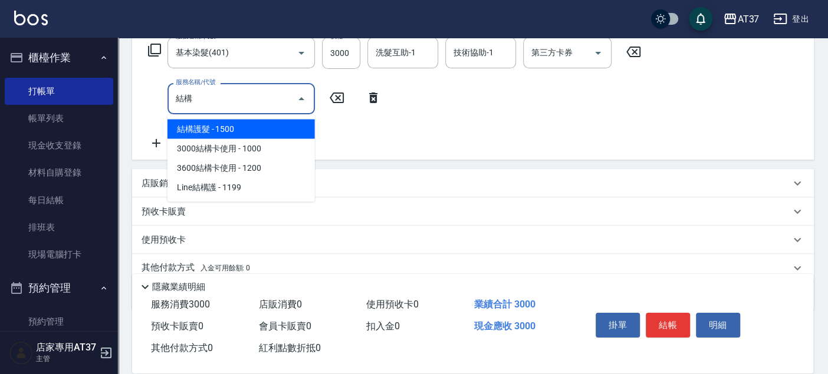
click at [284, 123] on span "結構護髮 - 1500" at bounding box center [240, 128] width 147 height 19
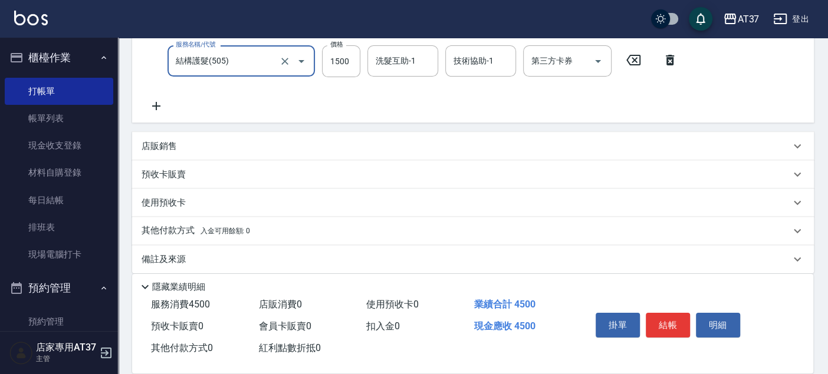
scroll to position [244, 0]
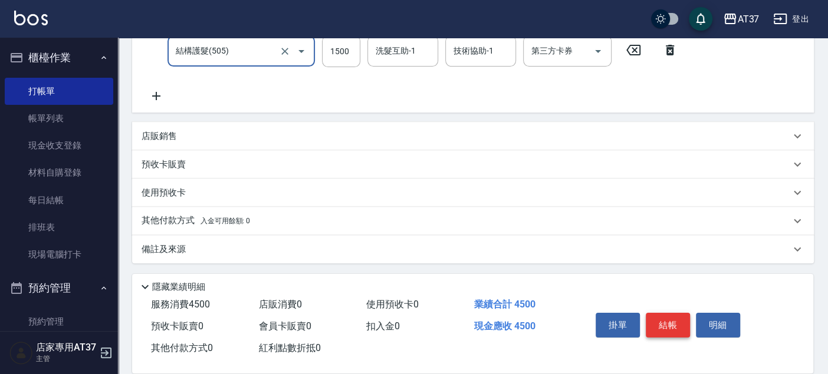
type input "結構護髮(505)"
click at [679, 320] on button "結帳" at bounding box center [667, 325] width 44 height 25
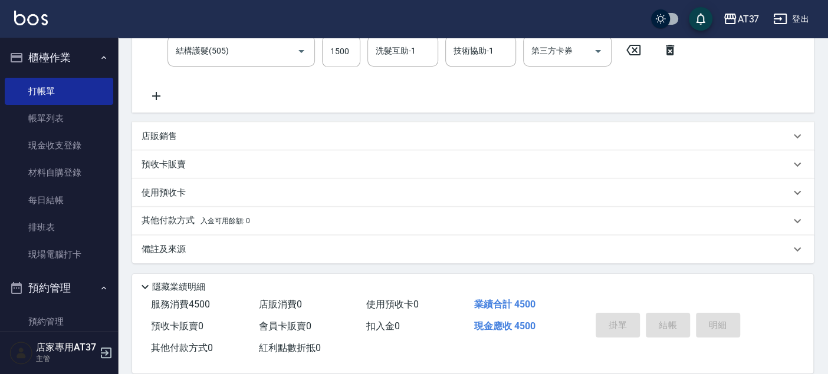
type input "[DATE] 19:16"
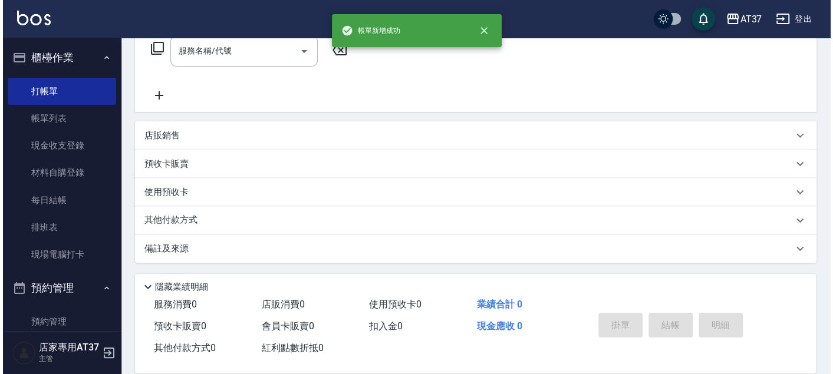
scroll to position [0, 0]
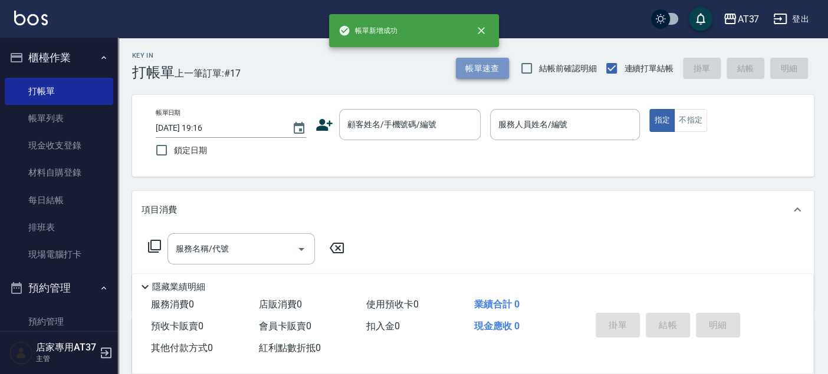
click at [480, 67] on button "帳單速查" at bounding box center [482, 69] width 53 height 22
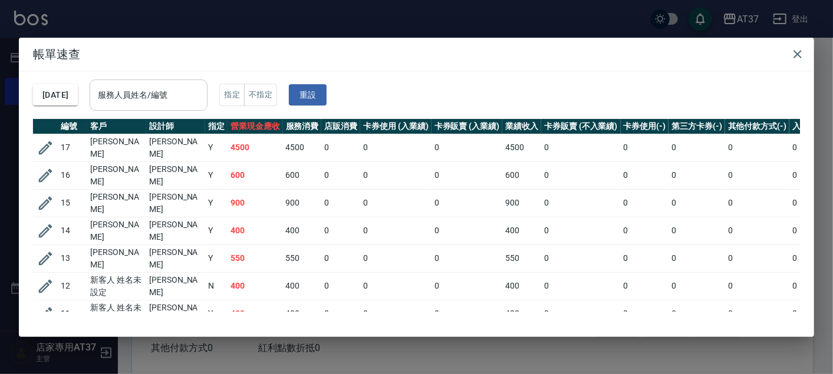
drag, startPoint x: 166, startPoint y: 80, endPoint x: 168, endPoint y: 94, distance: 14.3
click at [167, 87] on div "服務人員姓名/編號" at bounding box center [149, 95] width 118 height 31
type input "Peggy-8"
click at [807, 51] on button "button" at bounding box center [798, 54] width 24 height 24
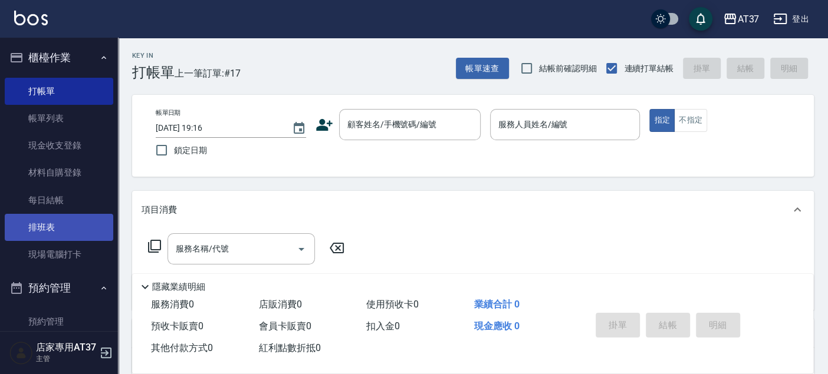
click at [45, 227] on link "排班表" at bounding box center [59, 227] width 108 height 27
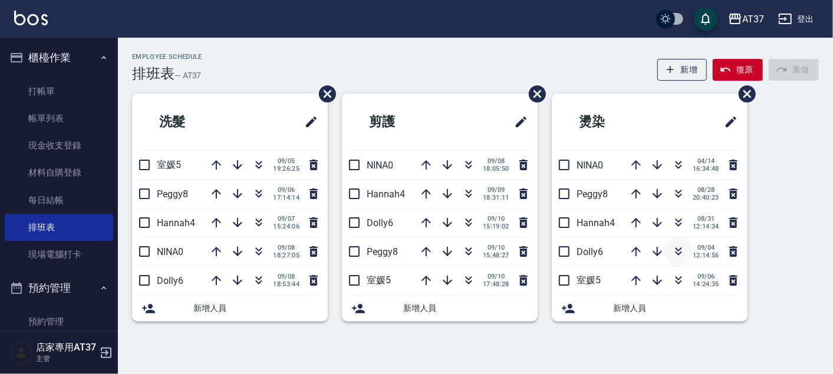
click at [681, 251] on icon "button" at bounding box center [678, 252] width 14 height 14
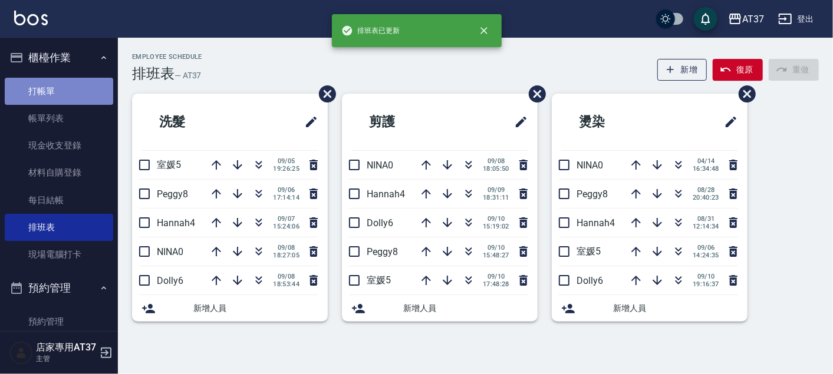
click at [72, 78] on link "打帳單" at bounding box center [59, 91] width 108 height 27
